Goal: Task Accomplishment & Management: Manage account settings

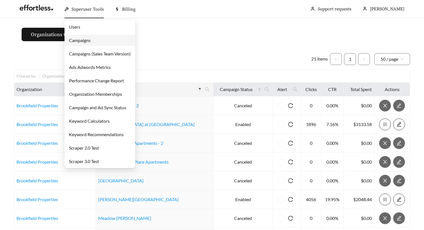
click at [85, 38] on link "Campaigns" at bounding box center [80, 40] width 22 height 5
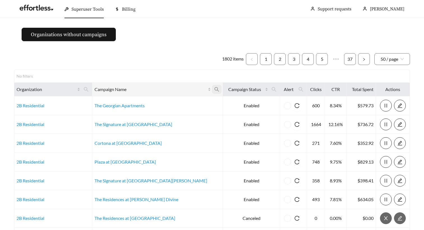
click at [214, 92] on icon "search" at bounding box center [216, 89] width 5 height 5
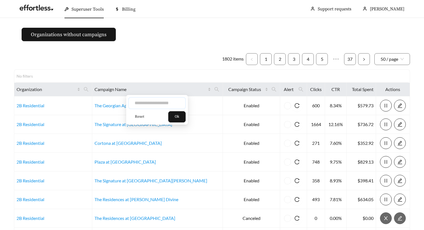
click at [164, 101] on input "text" at bounding box center [156, 103] width 57 height 12
type input "*****"
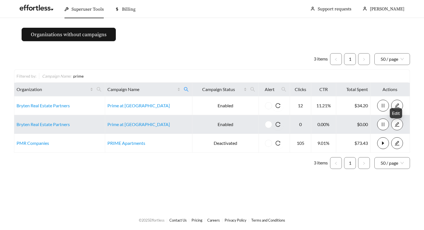
click at [395, 126] on icon "edit" at bounding box center [397, 124] width 5 height 5
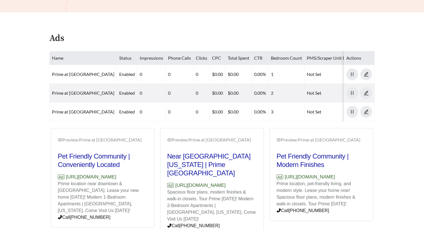
scroll to position [222, 0]
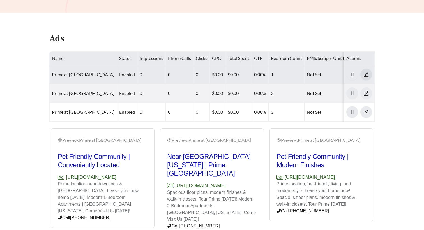
click at [368, 72] on icon "edit" at bounding box center [366, 74] width 5 height 5
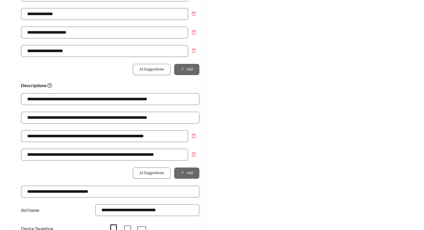
scroll to position [444, 0]
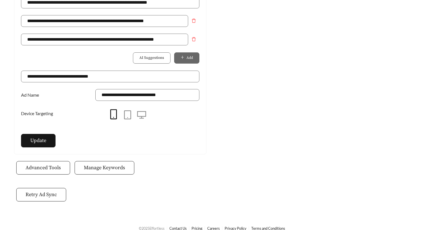
drag, startPoint x: 33, startPoint y: 199, endPoint x: 119, endPoint y: 199, distance: 86.1
click at [110, 171] on span "Manage Keywords" at bounding box center [104, 168] width 41 height 8
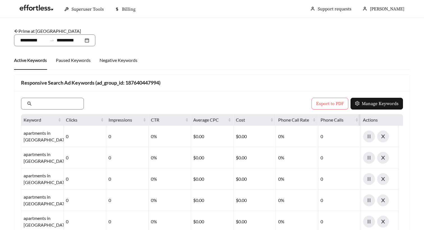
click at [16, 30] on icon "arrow-left" at bounding box center [16, 31] width 4 height 4
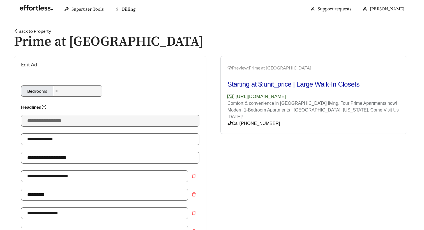
click at [16, 32] on icon "arrow-left" at bounding box center [16, 31] width 4 height 4
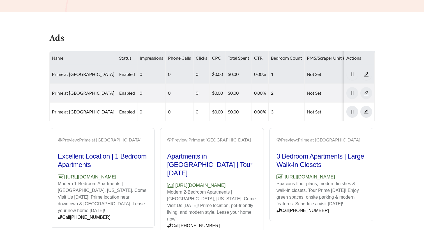
scroll to position [222, 0]
click at [357, 69] on div at bounding box center [352, 75] width 12 height 12
click at [355, 69] on button "button" at bounding box center [352, 75] width 12 height 12
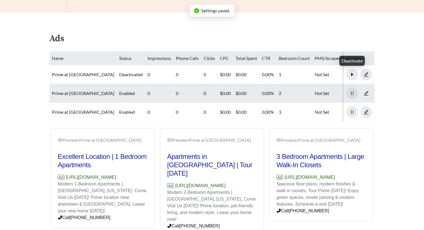
click at [354, 91] on icon "pause" at bounding box center [352, 93] width 2 height 4
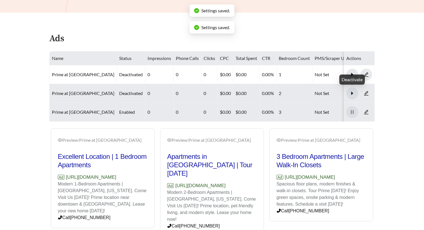
click at [354, 110] on icon "pause" at bounding box center [352, 112] width 5 height 5
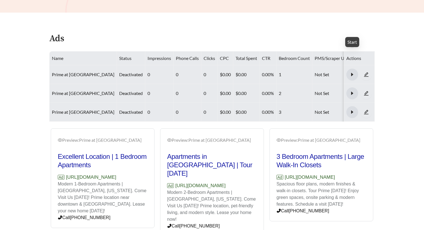
click at [351, 72] on icon "caret-right" at bounding box center [352, 74] width 5 height 5
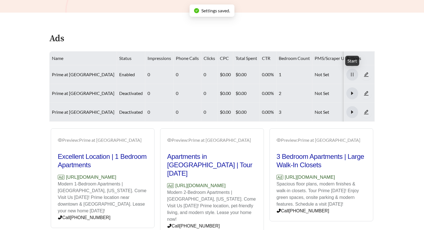
click at [353, 91] on icon "caret-right" at bounding box center [352, 93] width 5 height 5
click at [352, 110] on icon "caret-right" at bounding box center [352, 112] width 5 height 5
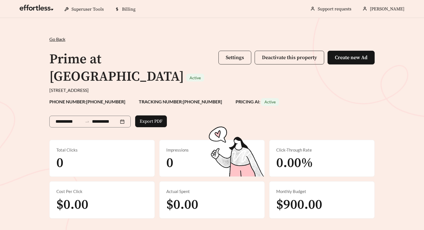
scroll to position [2, 0]
